Goal: Information Seeking & Learning: Learn about a topic

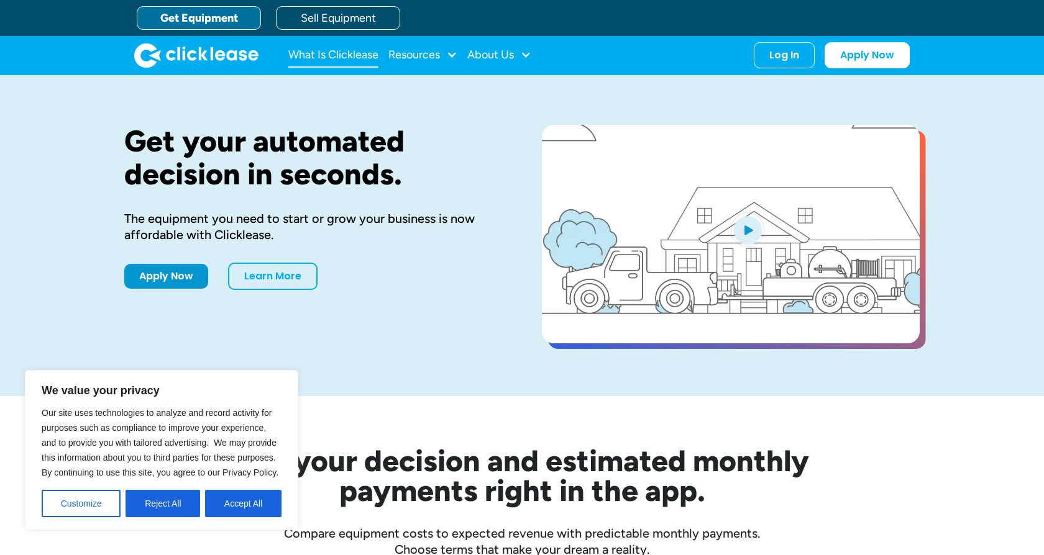
click at [322, 51] on link "What Is Clicklease" at bounding box center [333, 55] width 90 height 25
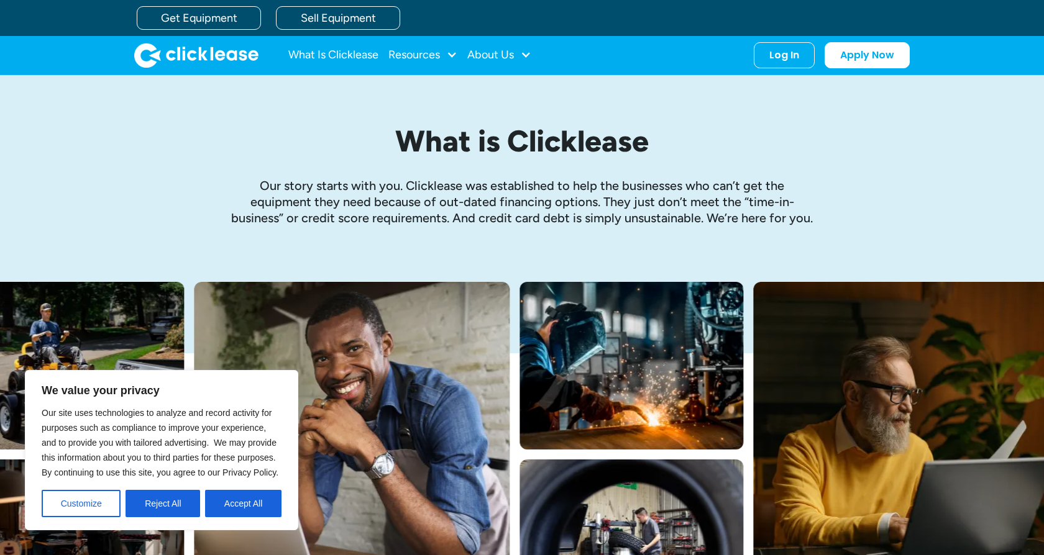
scroll to position [1102, 0]
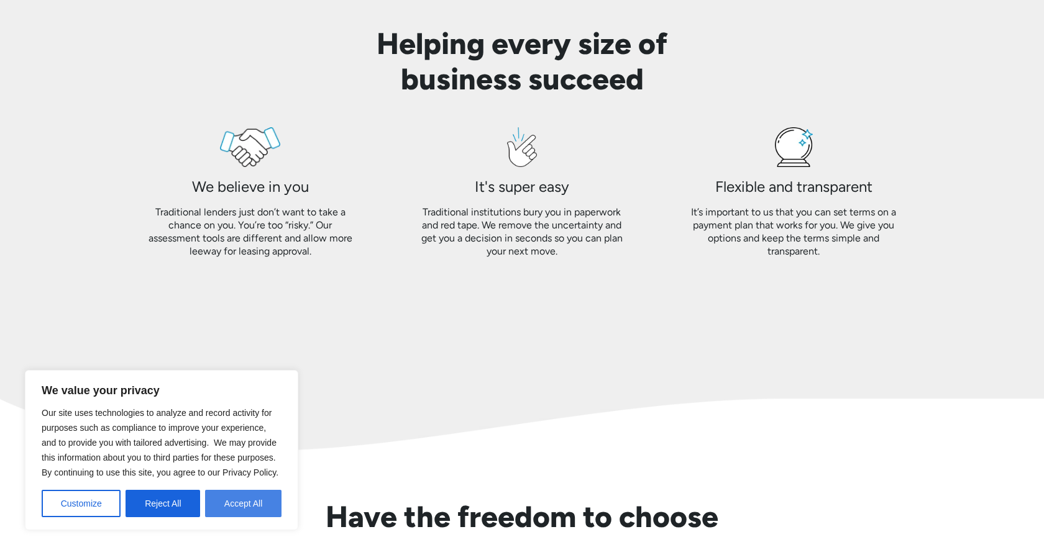
click at [255, 503] on button "Accept All" at bounding box center [243, 503] width 76 height 27
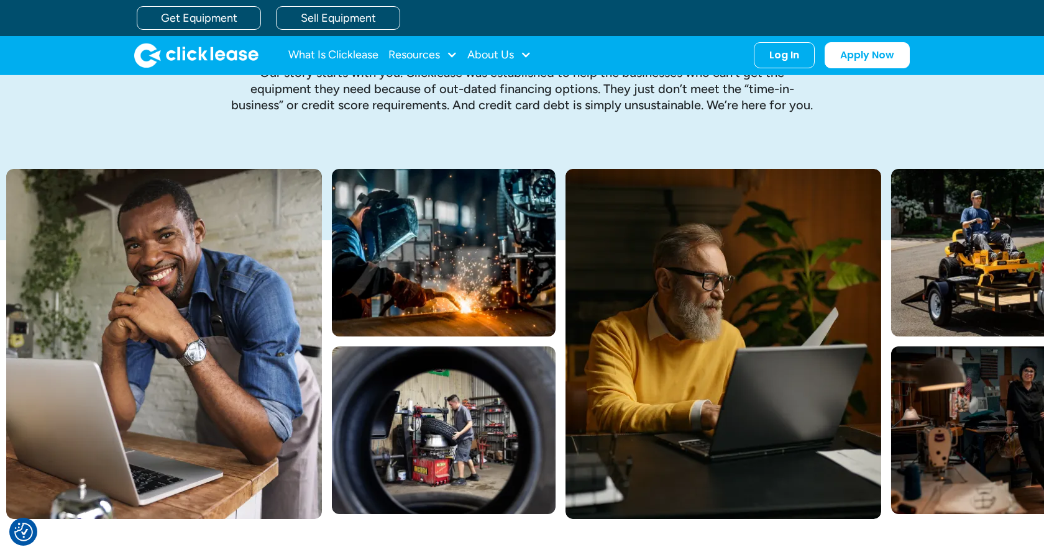
scroll to position [0, 0]
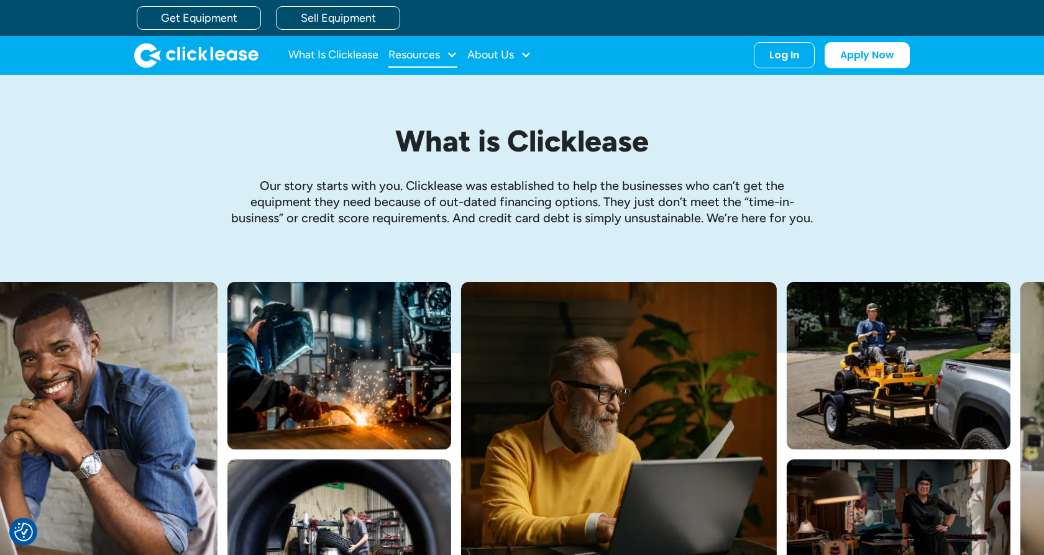
click at [437, 55] on div "Resources" at bounding box center [414, 55] width 52 height 0
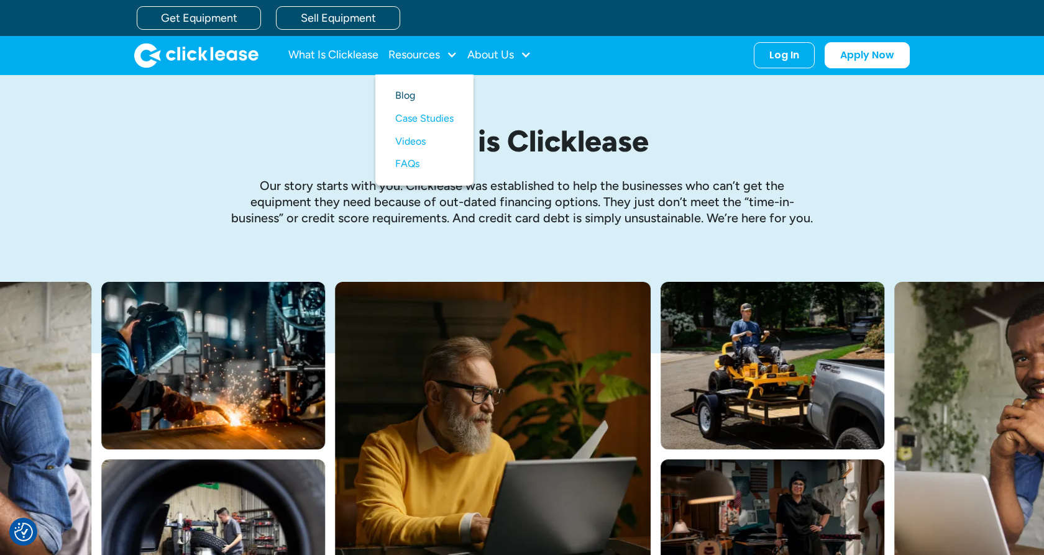
click at [406, 100] on link "Blog" at bounding box center [424, 96] width 58 height 23
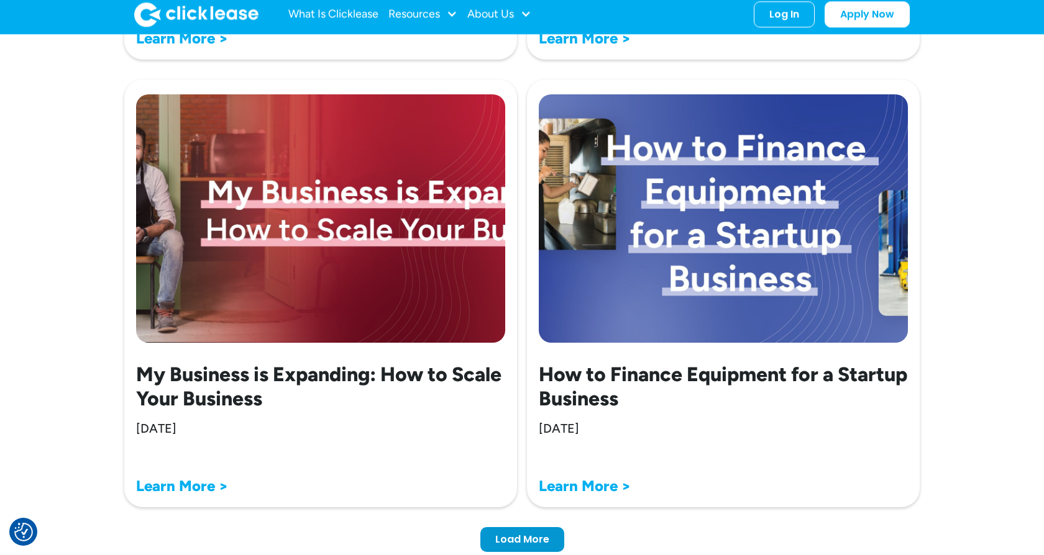
scroll to position [3186, 0]
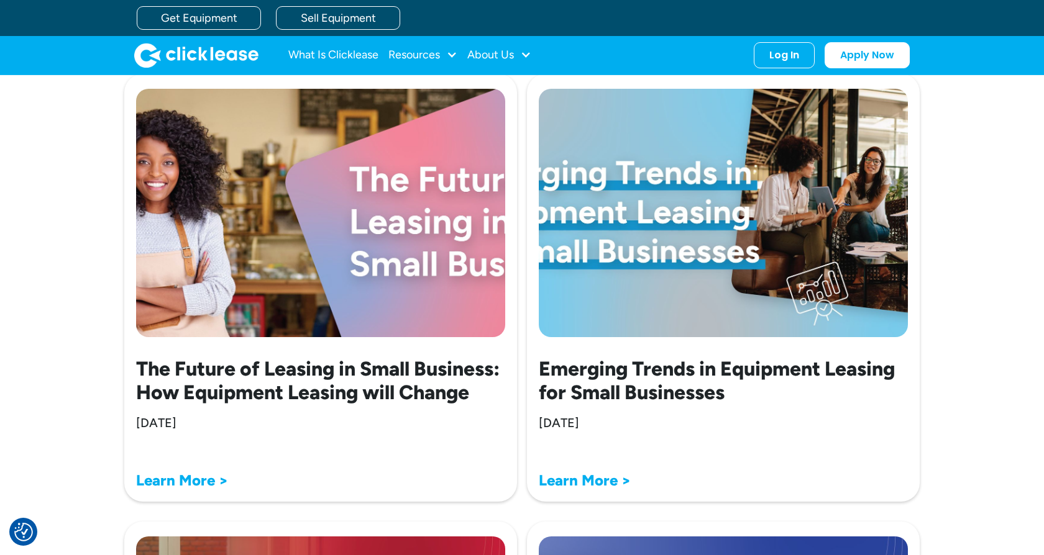
click at [730, 293] on img at bounding box center [723, 213] width 369 height 249
click at [702, 337] on img at bounding box center [723, 213] width 369 height 249
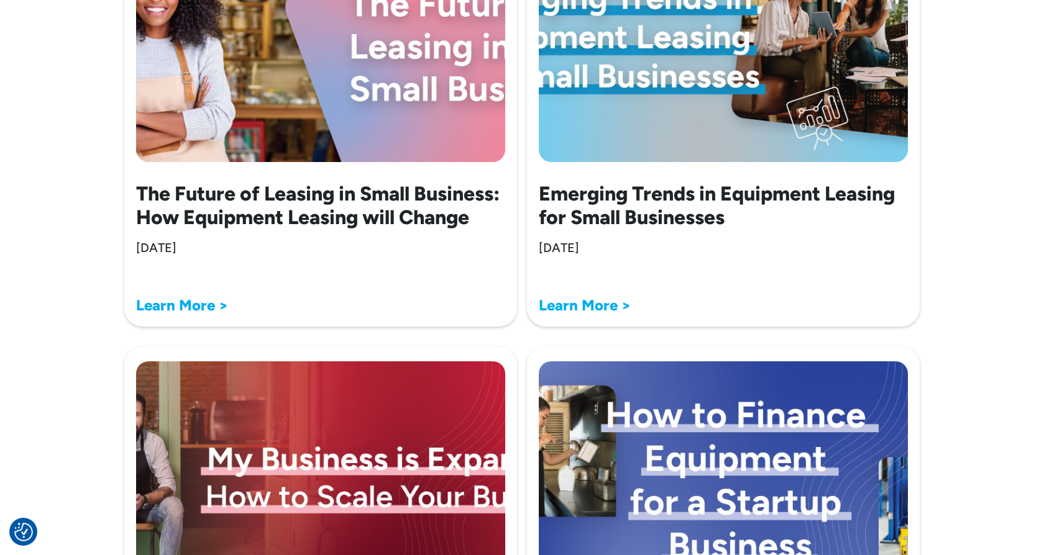
click at [664, 230] on h2 "Emerging Trends in Equipment Leasing for Small Businesses" at bounding box center [723, 206] width 369 height 48
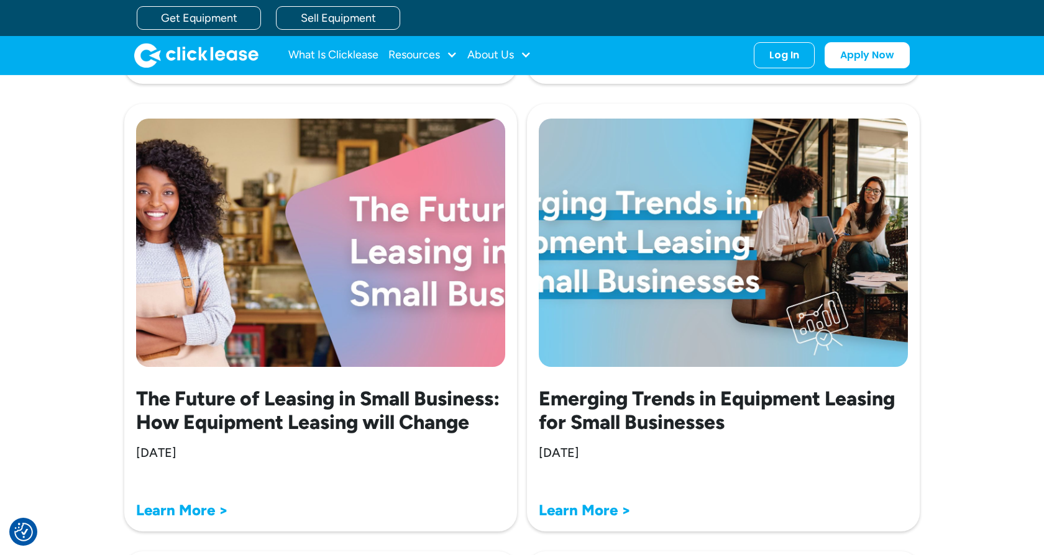
click at [606, 71] on strong "Learn More >" at bounding box center [585, 62] width 92 height 18
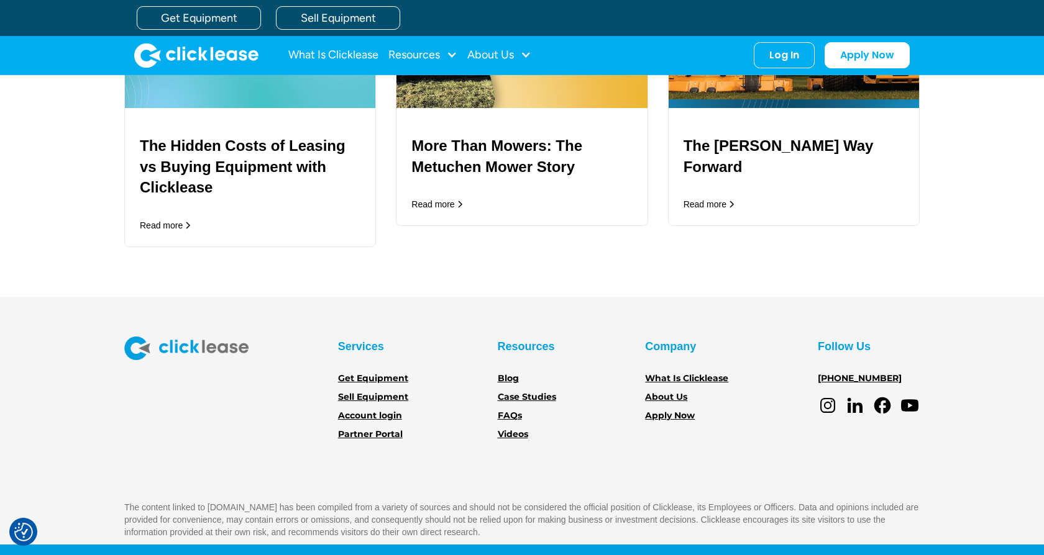
scroll to position [3145, 0]
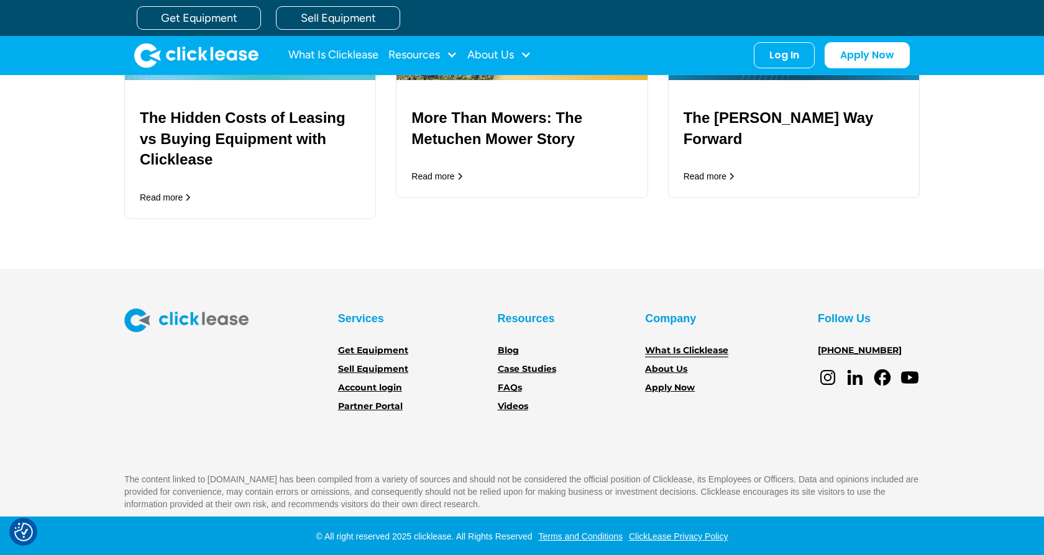
click at [674, 347] on link "What Is Clicklease" at bounding box center [686, 351] width 83 height 14
